Goal: Book appointment/travel/reservation

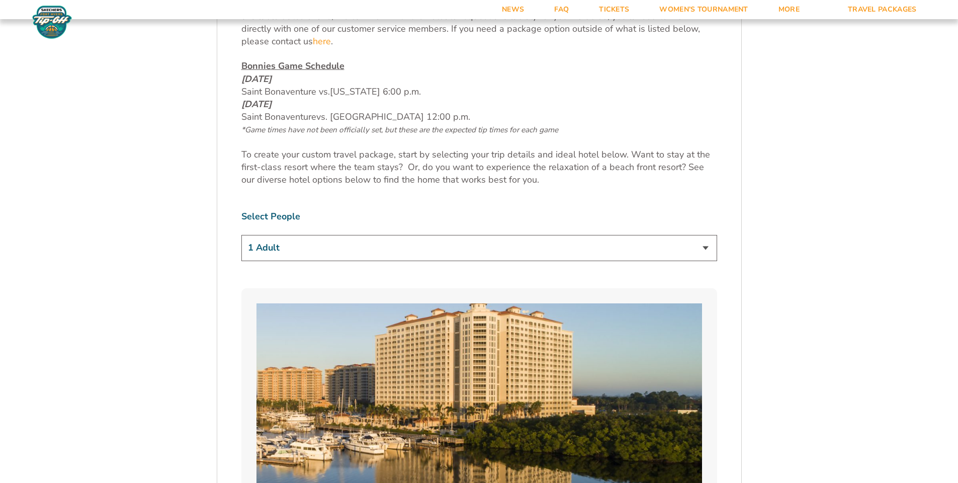
scroll to position [604, 0]
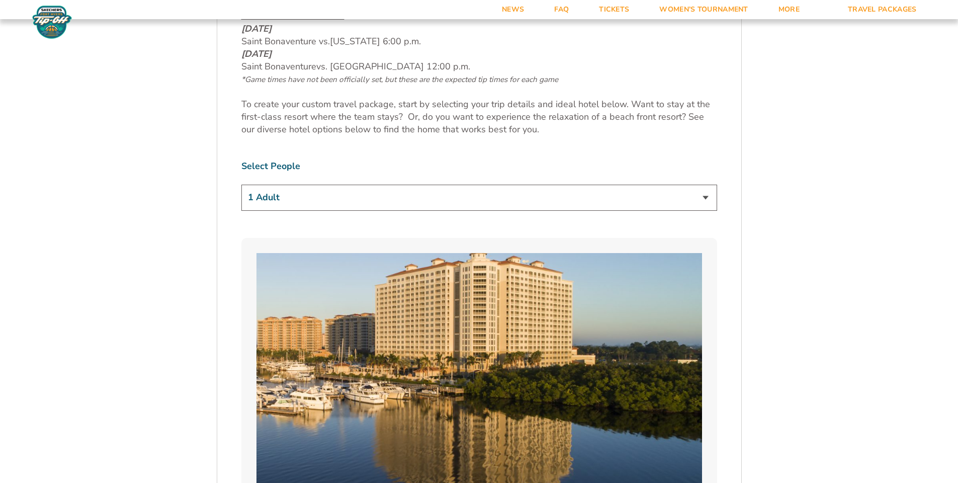
click at [705, 195] on select "1 Adult 2 Adults 3 Adults 4 Adults 2 Adults + 1 Child 2 Adults + 2 Children 2 A…" at bounding box center [479, 198] width 476 height 26
select select "2 Adults"
click at [241, 185] on select "1 Adult 2 Adults 3 Adults 4 Adults 2 Adults + 1 Child 2 Adults + 2 Children 2 A…" at bounding box center [479, 198] width 476 height 26
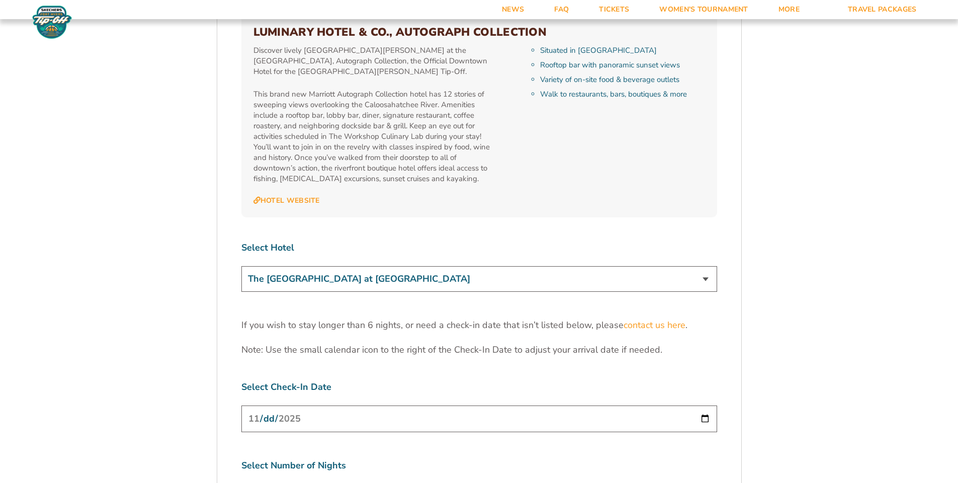
scroll to position [3018, 0]
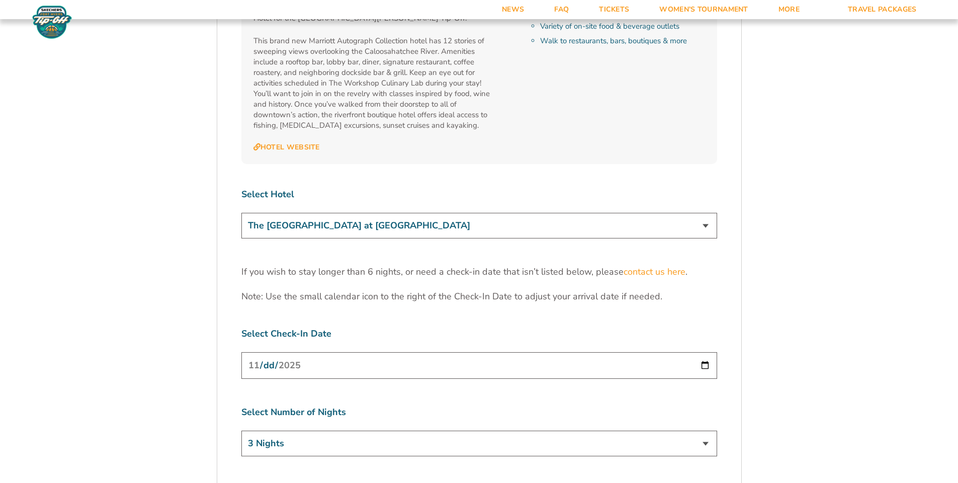
click at [705, 213] on select "The [GEOGRAPHIC_DATA] at [GEOGRAPHIC_DATA] [GEOGRAPHIC_DATA] [GEOGRAPHIC_DATA],…" at bounding box center [479, 226] width 476 height 26
select select "18762"
click at [241, 213] on select "The [GEOGRAPHIC_DATA] at [GEOGRAPHIC_DATA] [GEOGRAPHIC_DATA] [GEOGRAPHIC_DATA],…" at bounding box center [479, 226] width 476 height 26
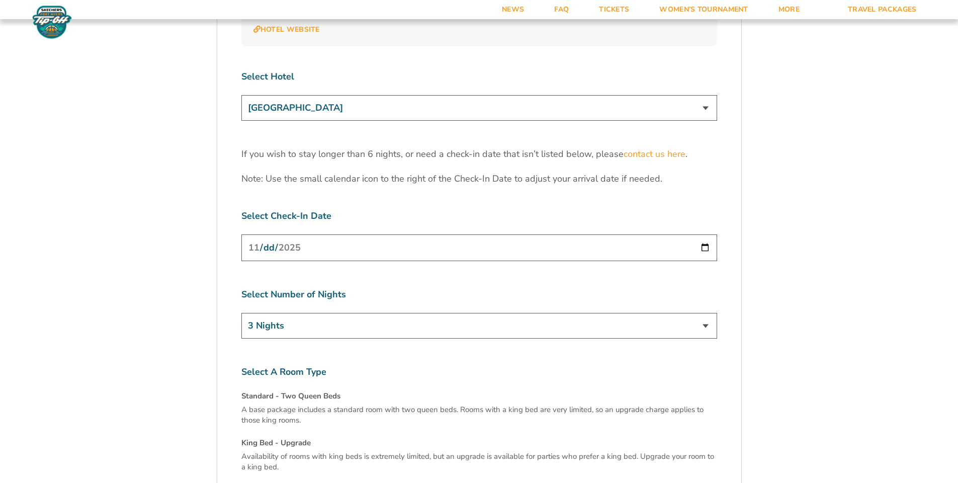
scroll to position [3169, 0]
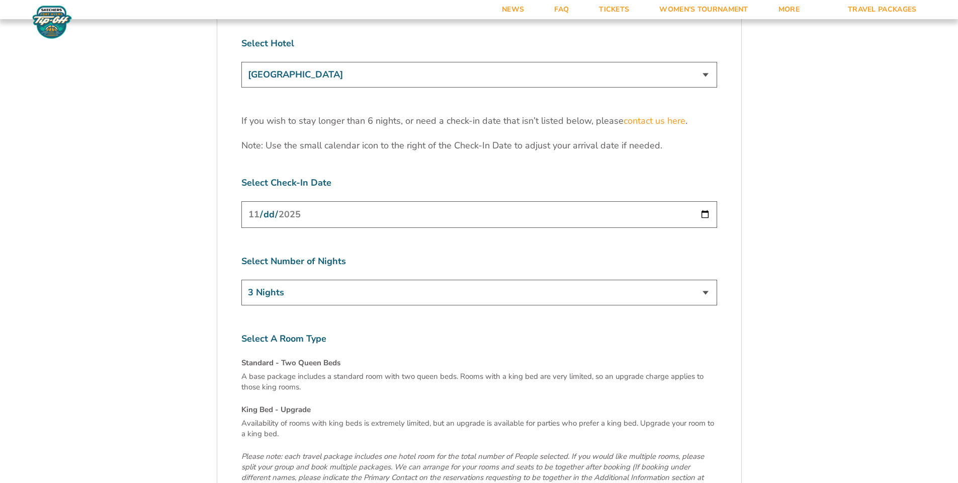
click at [705, 201] on input "[DATE]" at bounding box center [479, 214] width 476 height 27
type input "[DATE]"
click at [705, 280] on select "3 Nights 4 Nights 5 Nights 6 Nights" at bounding box center [479, 293] width 476 height 26
select select "6 Nights"
click at [241, 280] on select "3 Nights 4 Nights 5 Nights 6 Nights" at bounding box center [479, 293] width 476 height 26
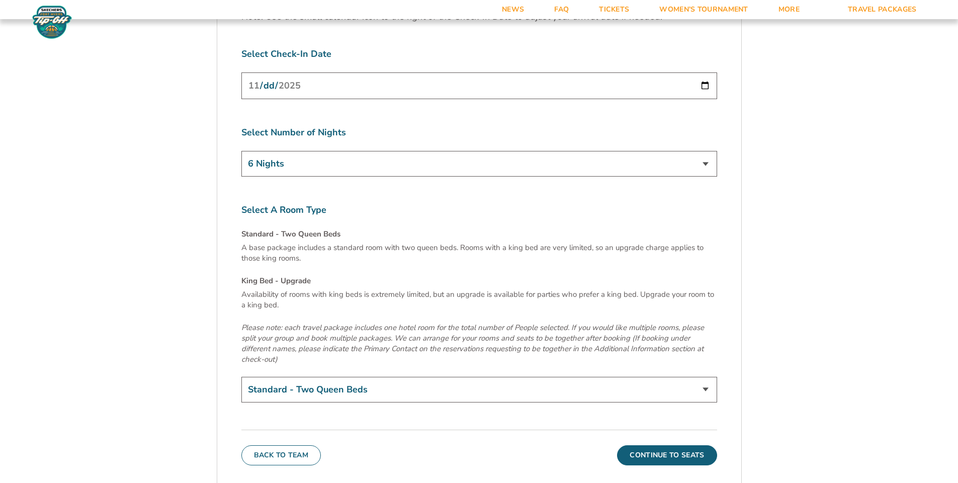
scroll to position [3320, 0]
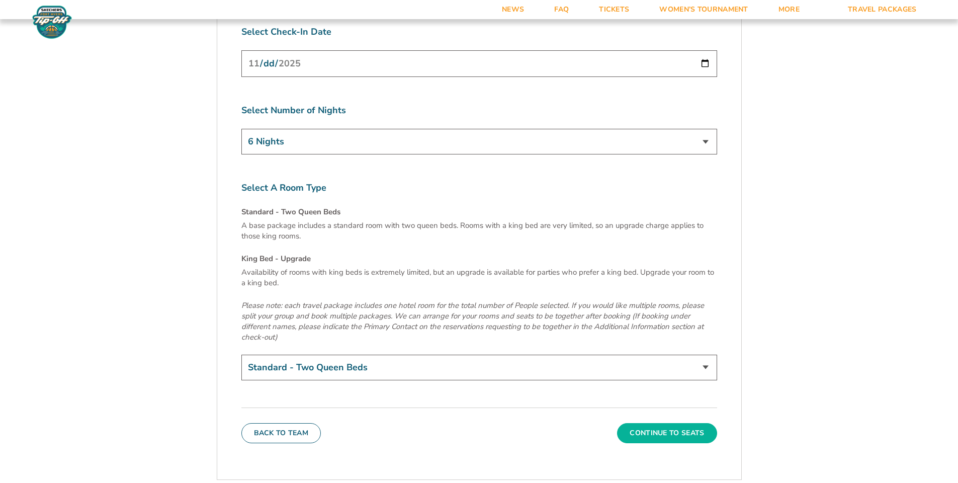
click at [685, 423] on button "Continue To Seats" at bounding box center [667, 433] width 100 height 20
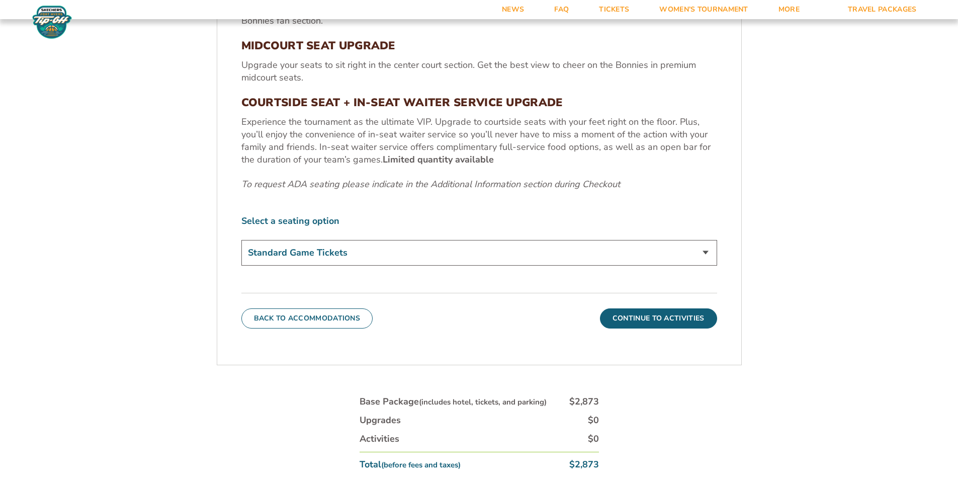
scroll to position [480, 0]
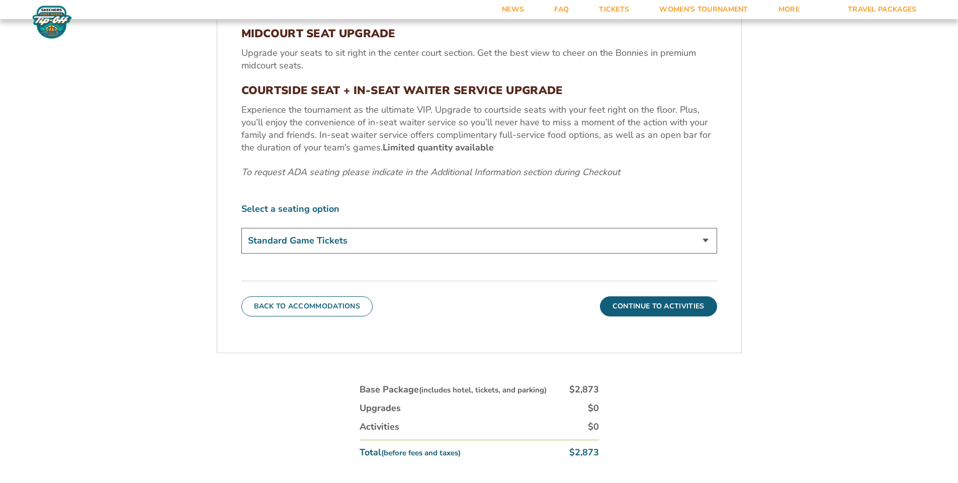
click at [707, 239] on select "Standard Game Tickets Midcourt Seat Upgrade (+$100 per person) Courtside Seat +…" at bounding box center [479, 241] width 476 height 26
click at [241, 228] on select "Standard Game Tickets Midcourt Seat Upgrade (+$100 per person) Courtside Seat +…" at bounding box center [479, 241] width 476 height 26
click at [671, 302] on button "Continue To Activities" at bounding box center [658, 306] width 117 height 20
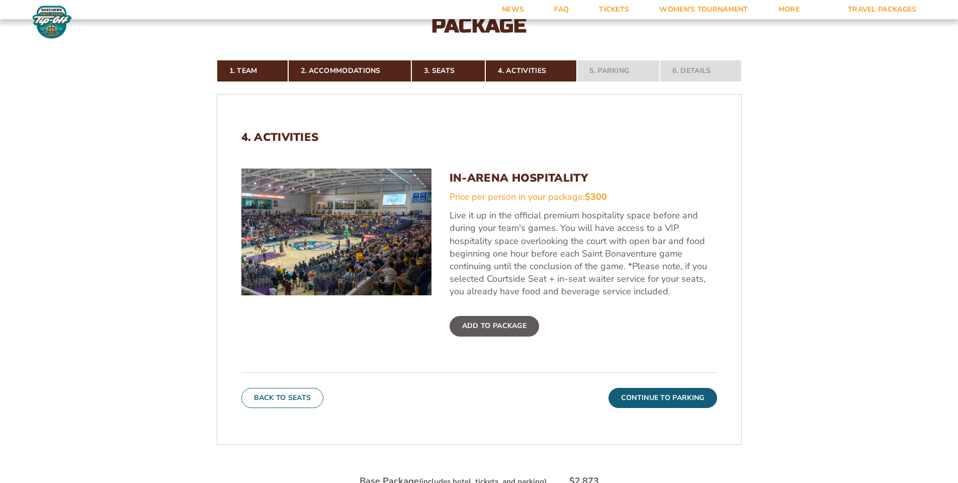
scroll to position [279, 0]
